Goal: Information Seeking & Learning: Learn about a topic

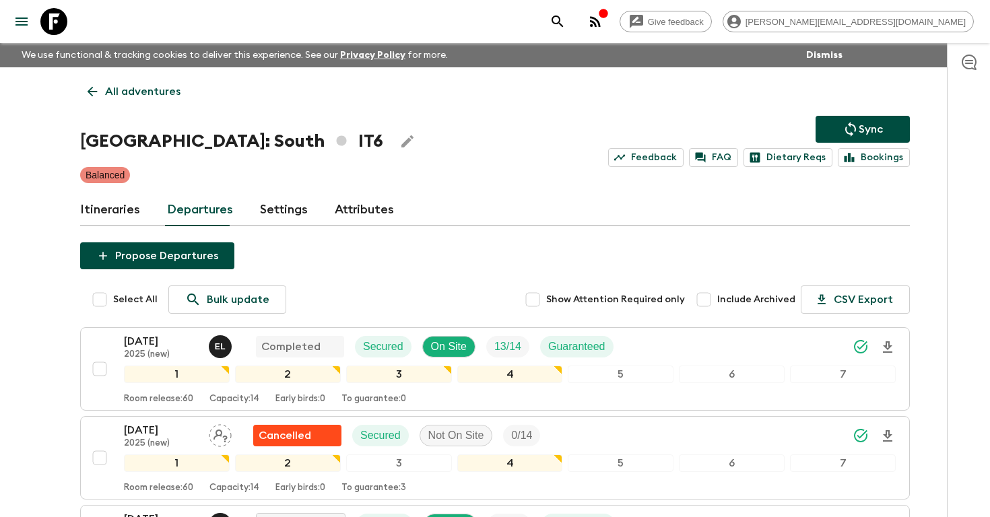
scroll to position [314, 0]
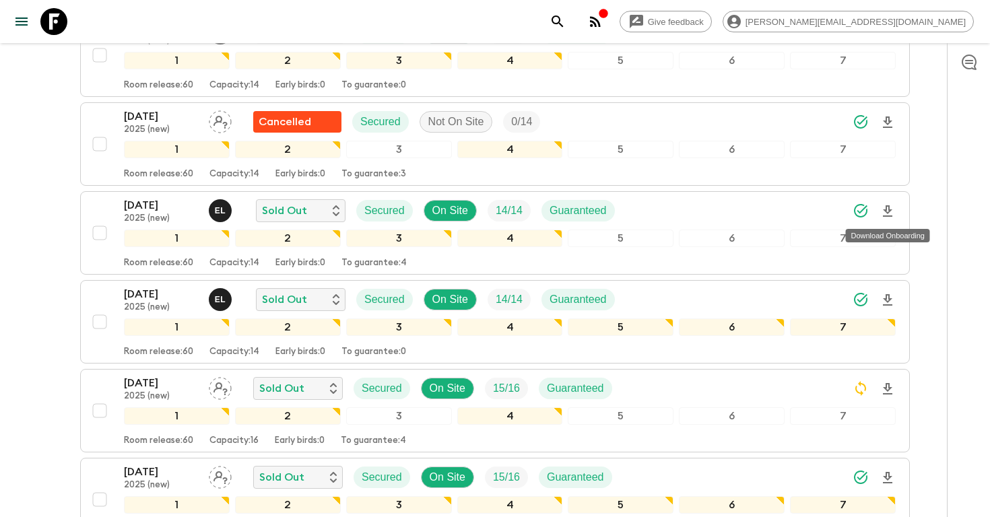
click at [566, 19] on icon "search adventures" at bounding box center [558, 21] width 16 height 16
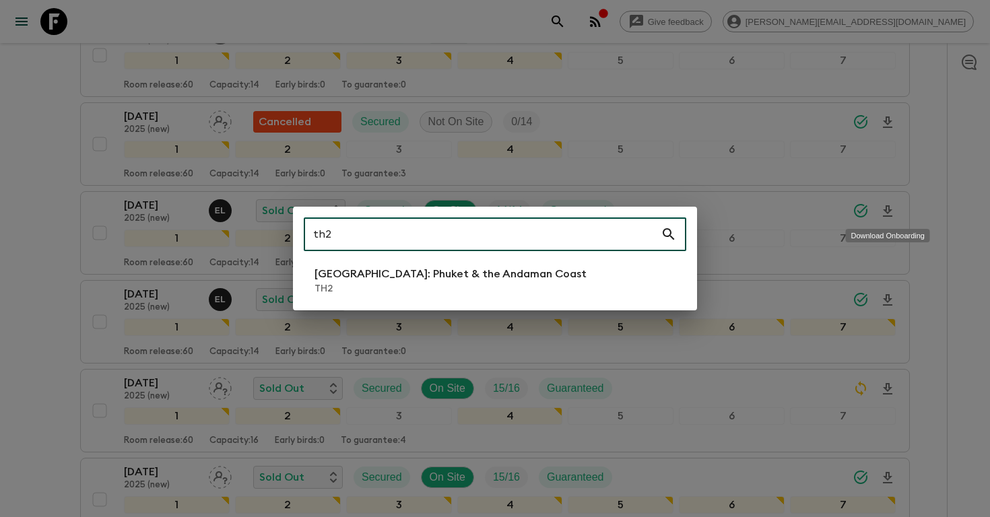
type input "th2"
click at [346, 277] on p "[GEOGRAPHIC_DATA]: Phuket & the Andaman Coast" at bounding box center [451, 274] width 272 height 16
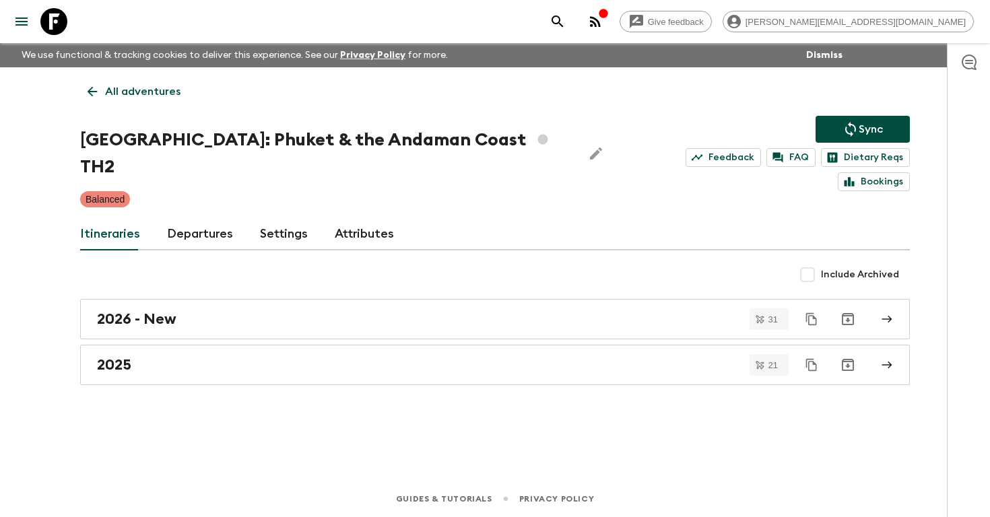
click at [563, 24] on icon "search adventures" at bounding box center [557, 20] width 11 height 11
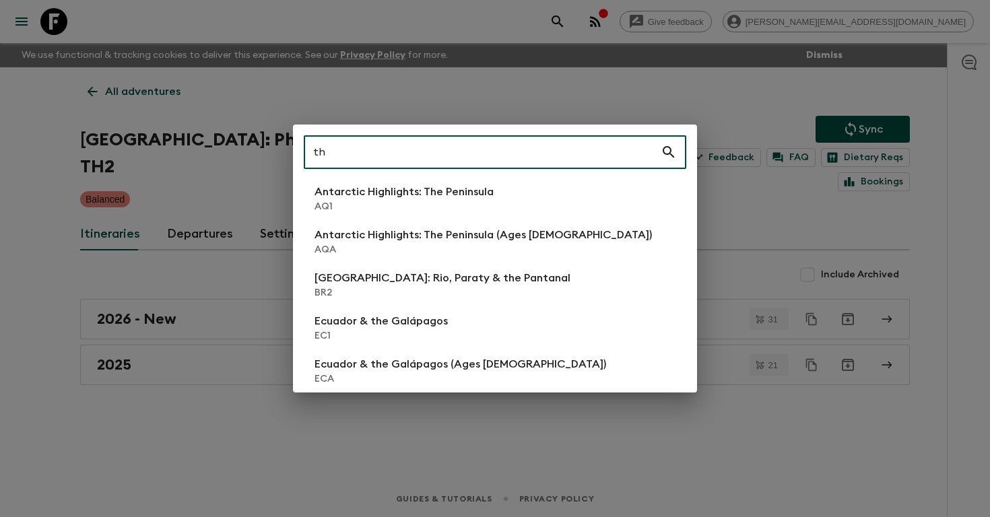
type input "th"
click at [49, 248] on div "th ​ Antarctic Highlights: The Peninsula AQ1 Antarctic Highlights: [GEOGRAPHIC_…" at bounding box center [495, 258] width 990 height 517
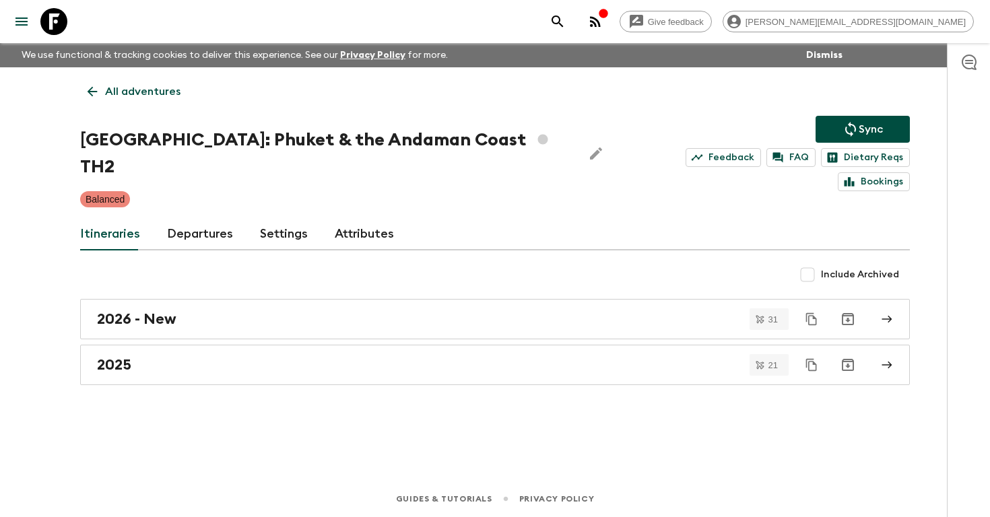
click at [192, 218] on link "Departures" at bounding box center [200, 234] width 66 height 32
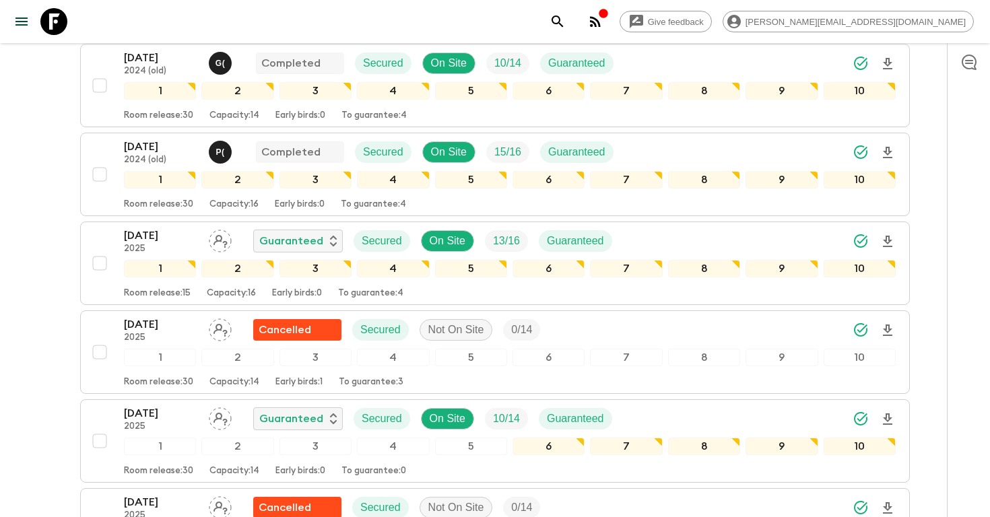
scroll to position [309, 0]
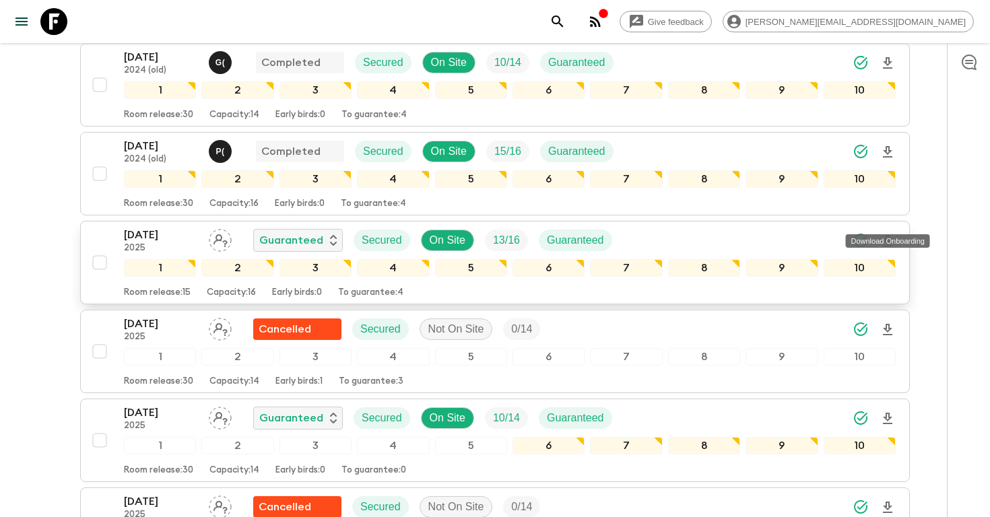
click at [886, 235] on icon "Download Onboarding" at bounding box center [887, 240] width 9 height 11
